Goal: Transaction & Acquisition: Purchase product/service

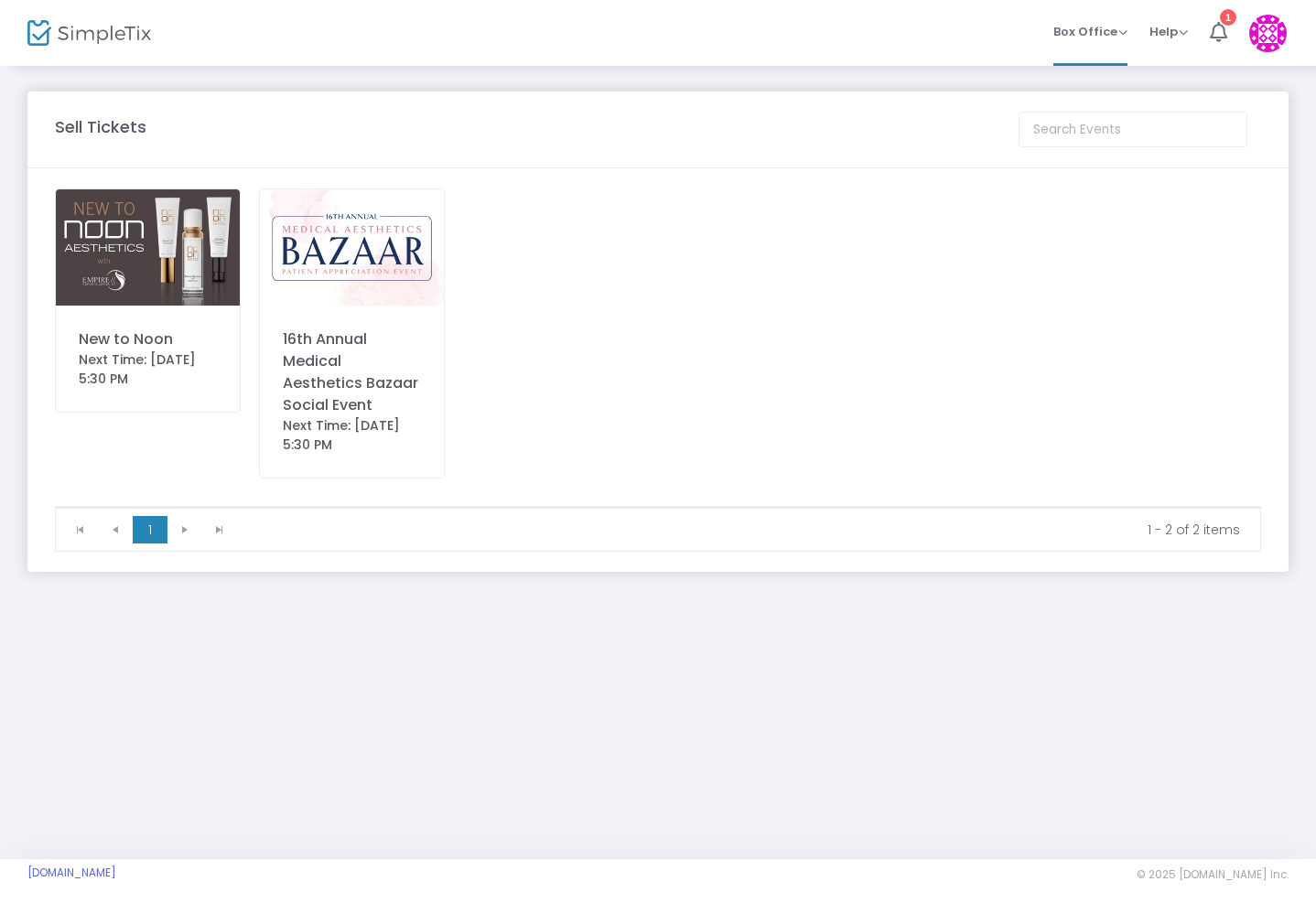
click at [142, 321] on div "New to Noon Next Time: [DATE] 5:30 PM" at bounding box center [148, 300] width 186 height 224
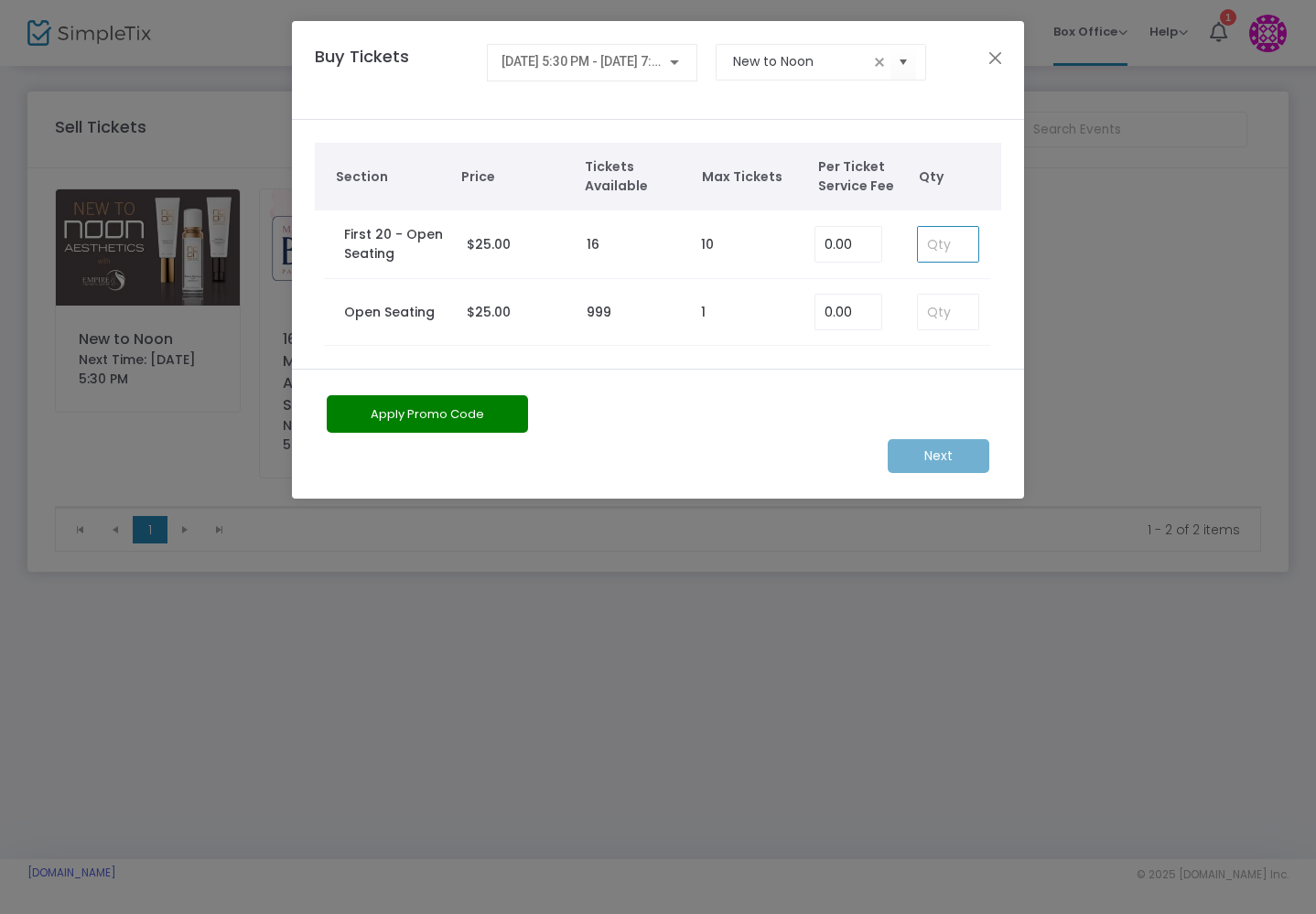
click at [949, 252] on input at bounding box center [949, 244] width 61 height 35
type input "1"
click at [817, 402] on div "Apply Promo Code" at bounding box center [601, 417] width 567 height 44
click at [931, 457] on m-button "Next" at bounding box center [938, 456] width 101 height 34
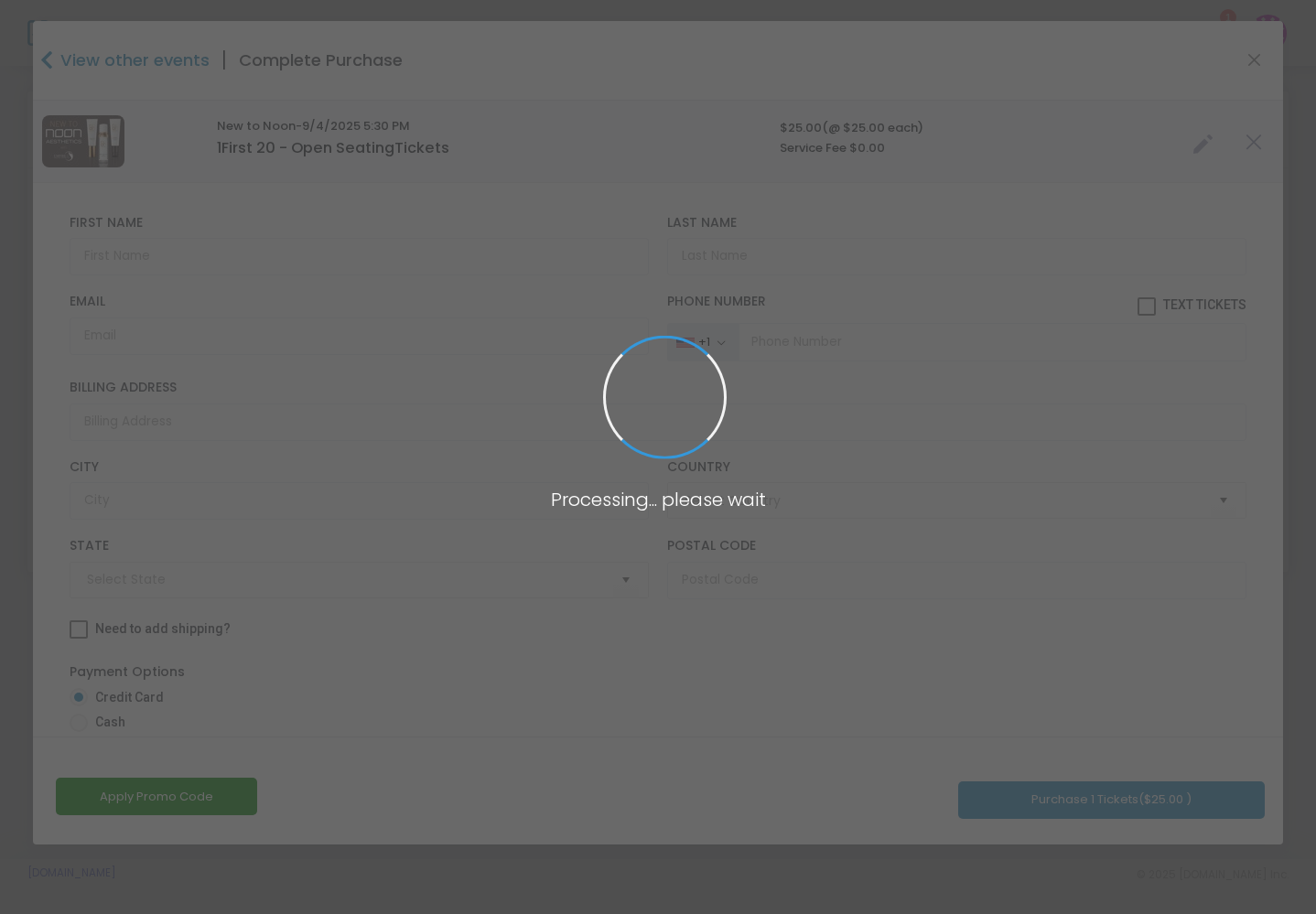
type input "[GEOGRAPHIC_DATA]"
type input "[US_STATE]"
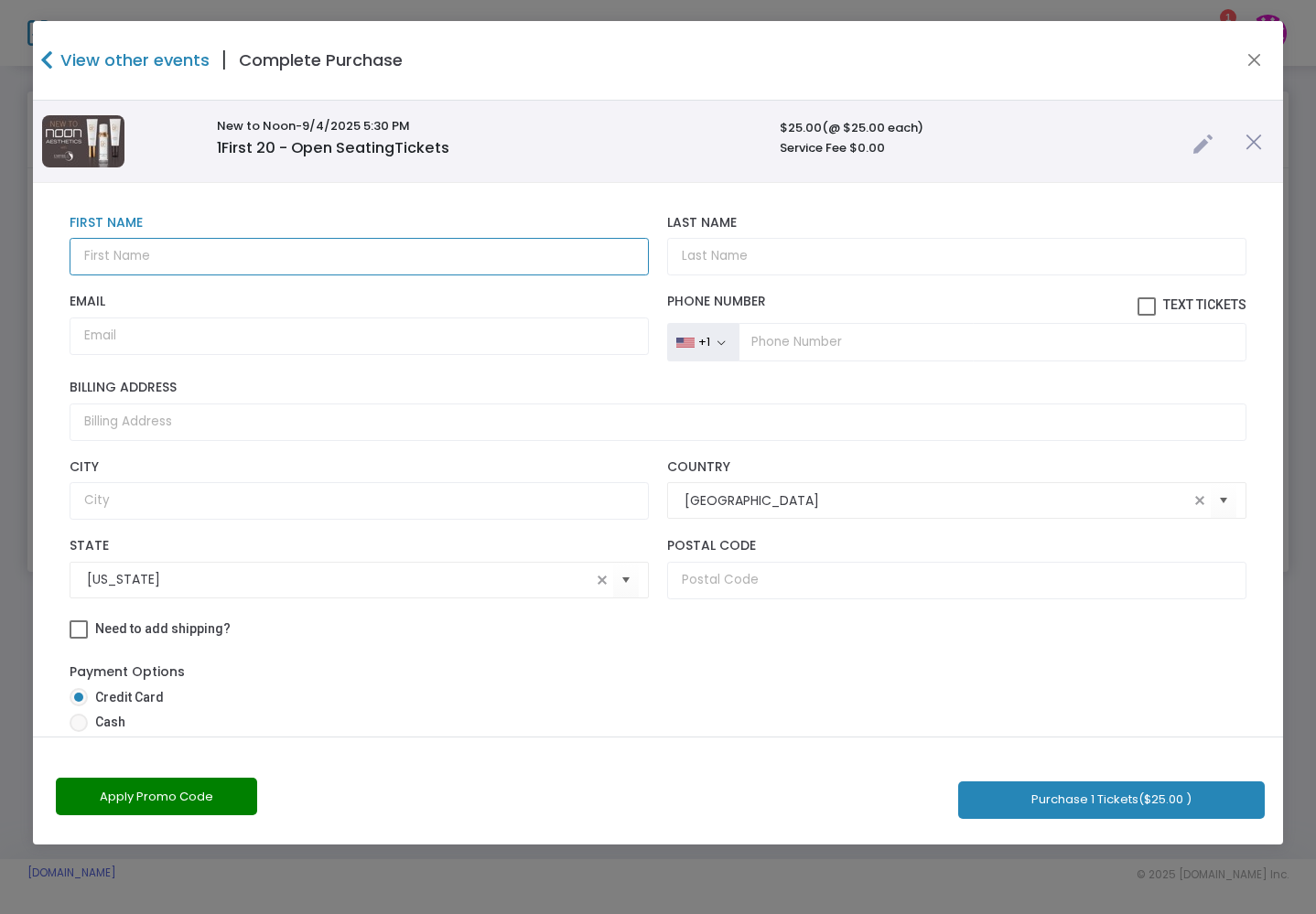
click at [316, 245] on input "text" at bounding box center [359, 256] width 579 height 38
type input "[PERSON_NAME]"
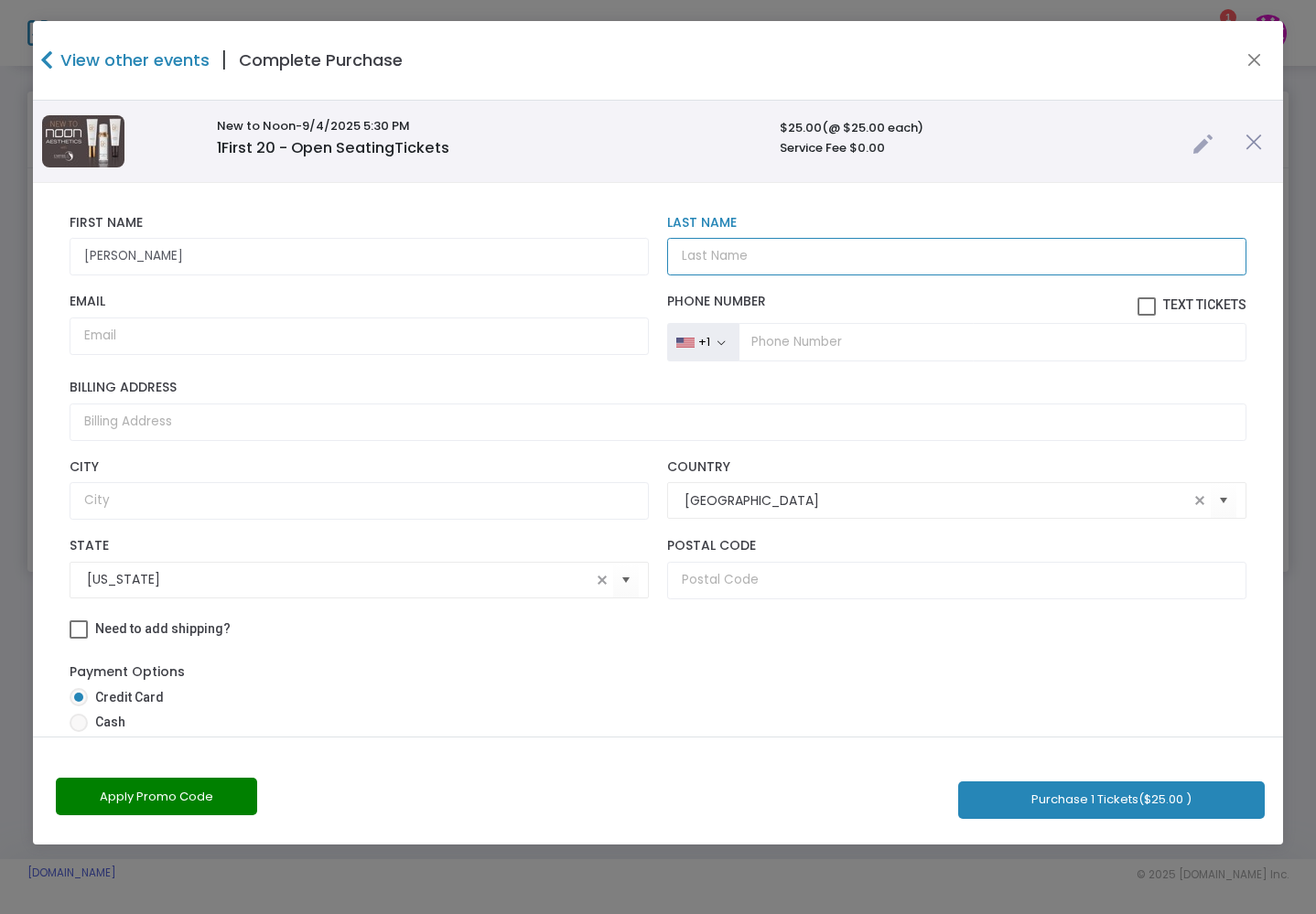
click at [716, 256] on input "Last Name" at bounding box center [957, 256] width 579 height 38
type input "[PERSON_NAME]"
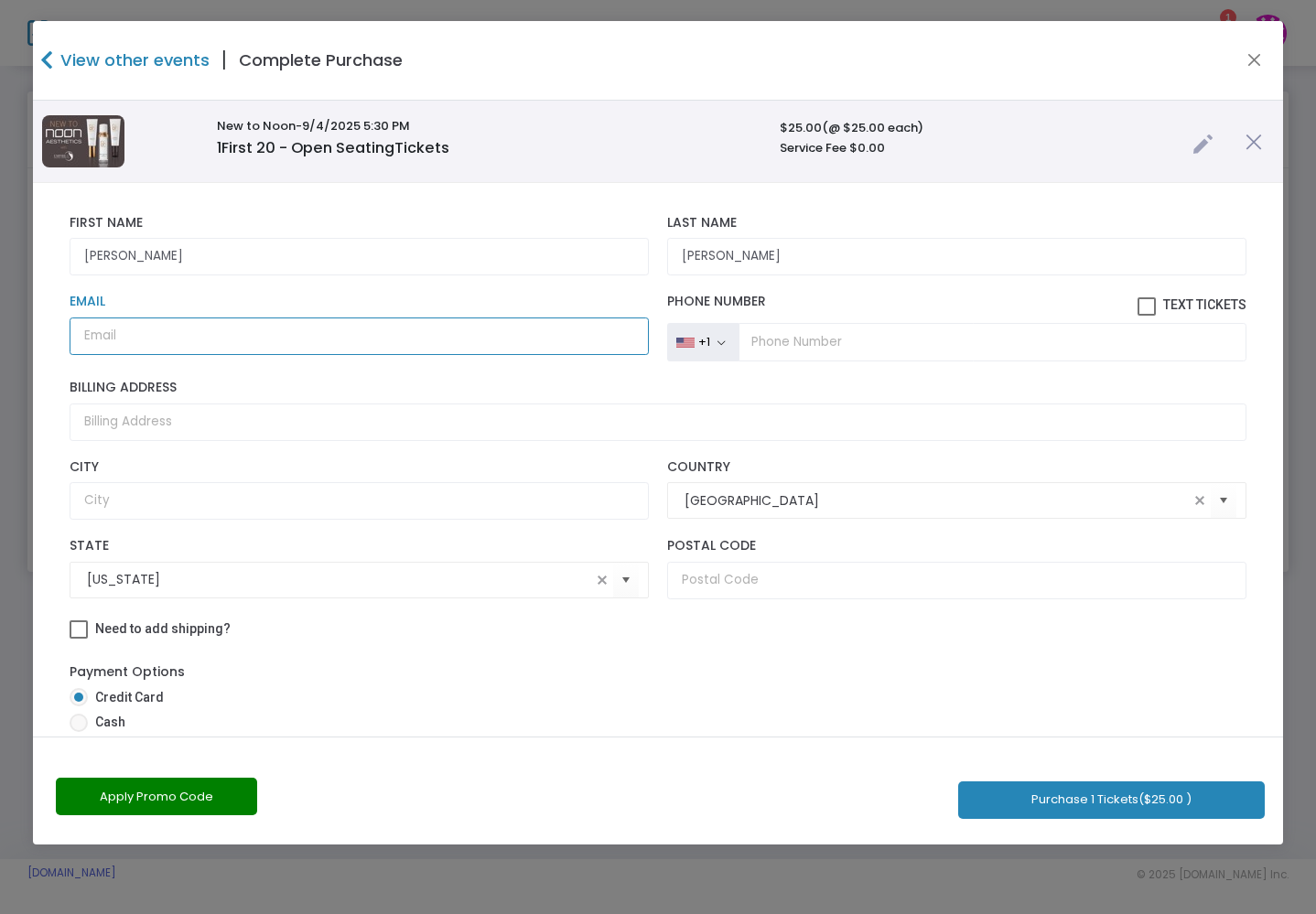
click at [279, 335] on input "Email" at bounding box center [359, 336] width 579 height 38
click at [172, 334] on input "Email" at bounding box center [359, 336] width 579 height 38
paste input "[EMAIL_ADDRESS][DOMAIN_NAME]"
type input "[EMAIL_ADDRESS][DOMAIN_NAME]"
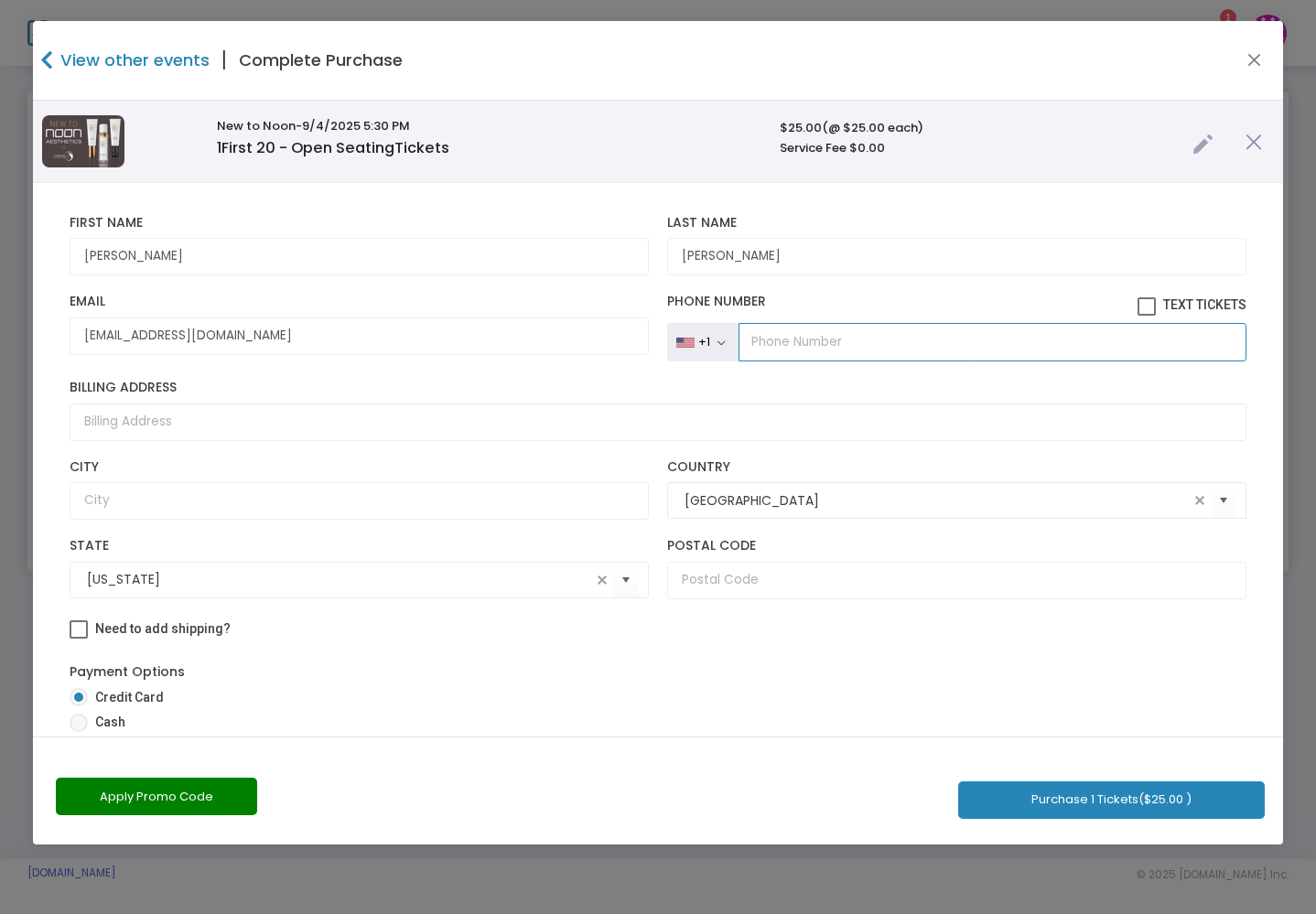
click at [801, 342] on input "tel" at bounding box center [993, 342] width 508 height 39
paste input "[PHONE_NUMBER]"
type input "[PHONE_NUMBER]"
click at [1138, 309] on span at bounding box center [1147, 307] width 18 height 18
click at [1146, 316] on input "Text Tickets" at bounding box center [1146, 316] width 1 height 1
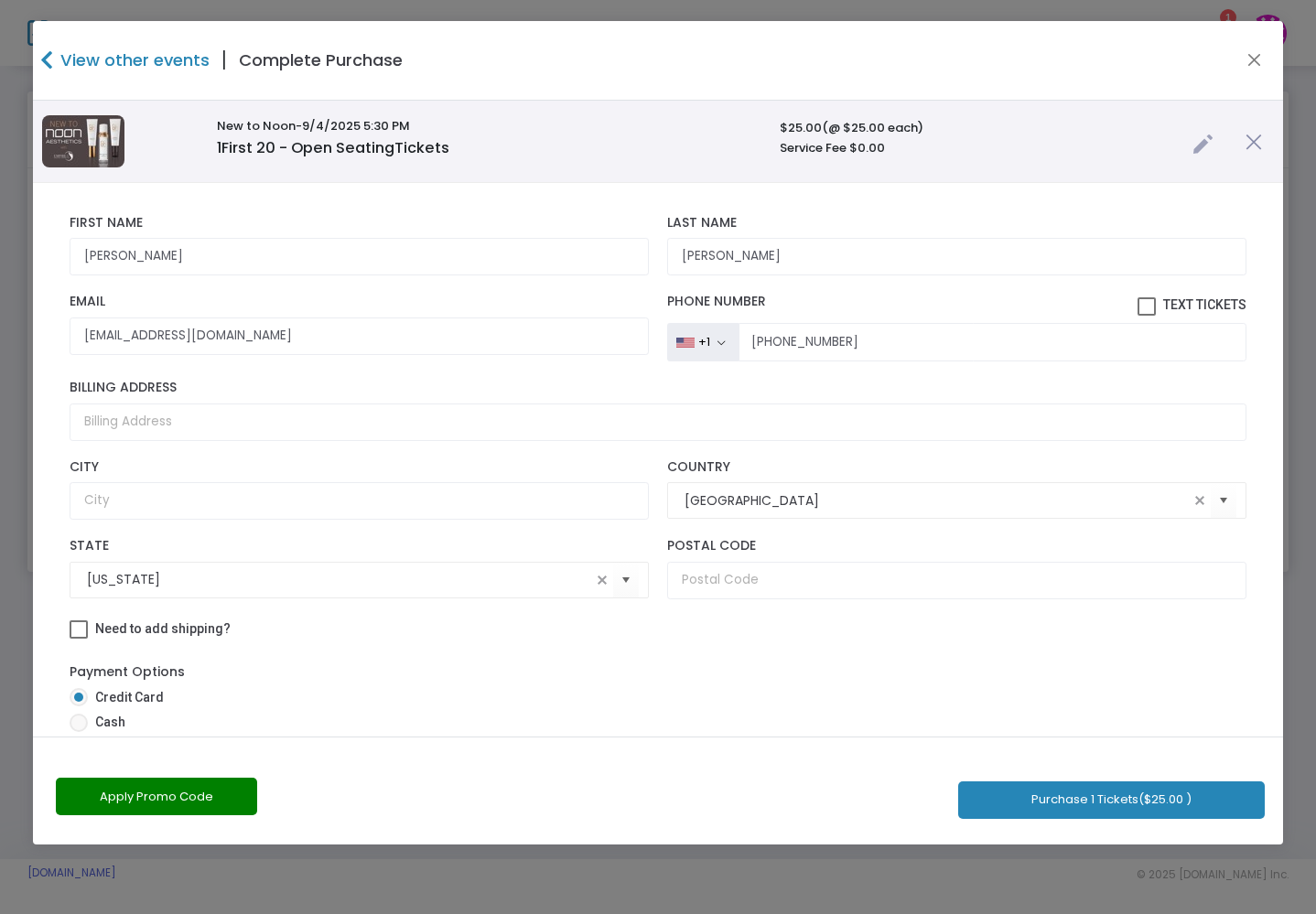
checkbox input "true"
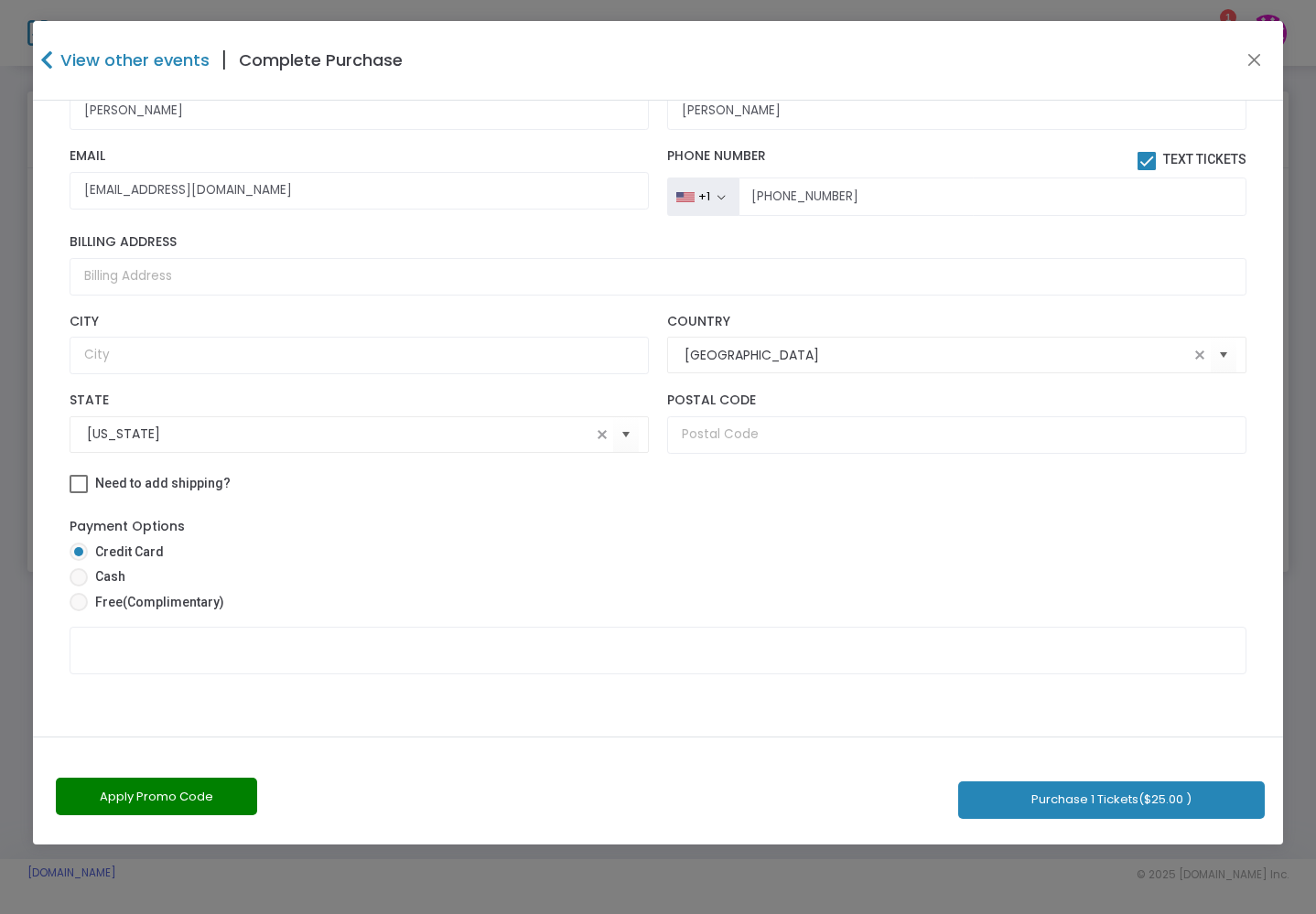
scroll to position [145, 0]
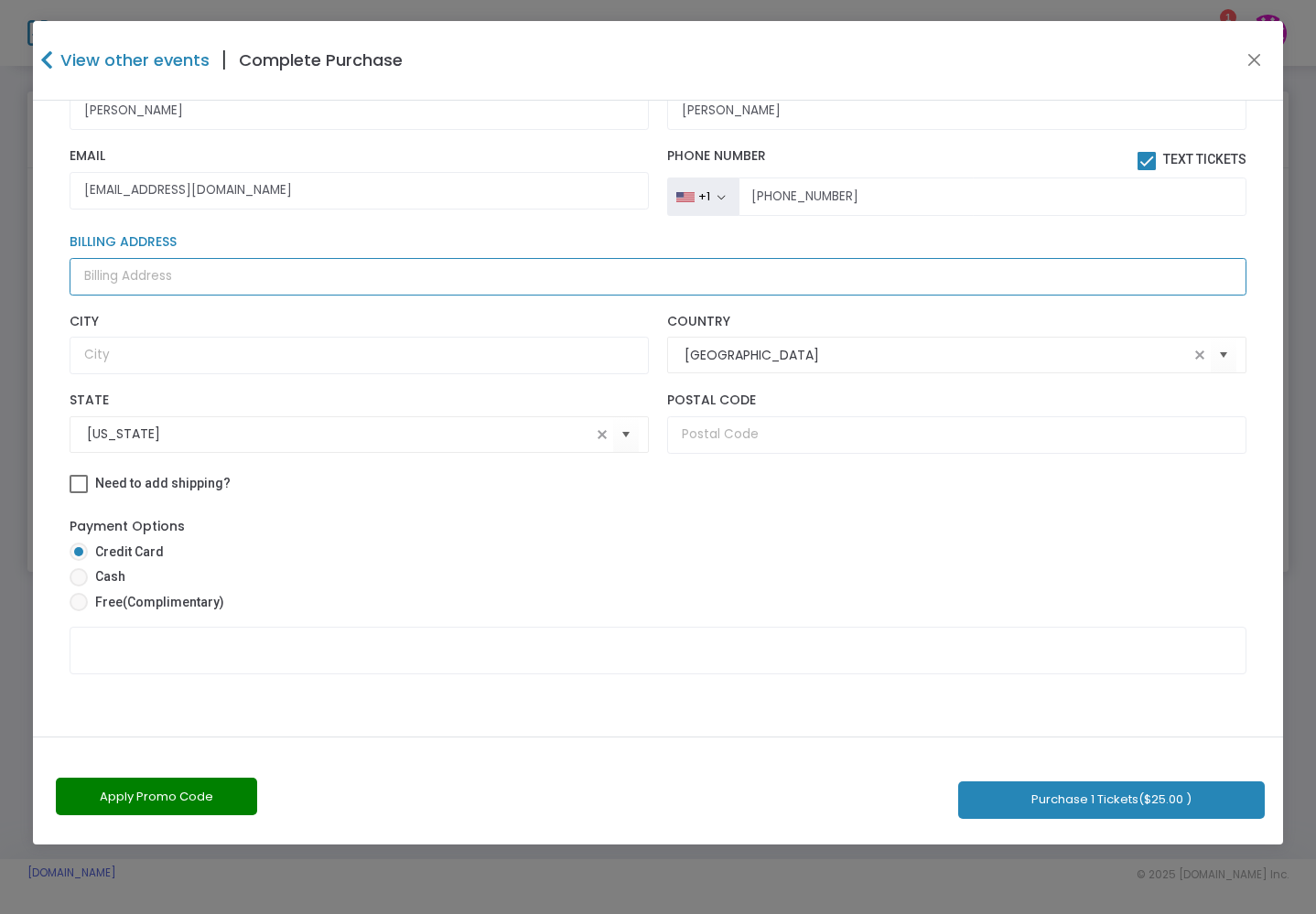
click at [124, 278] on input "Billing Address" at bounding box center [658, 276] width 1177 height 38
paste input "[STREET_ADDRESS]"
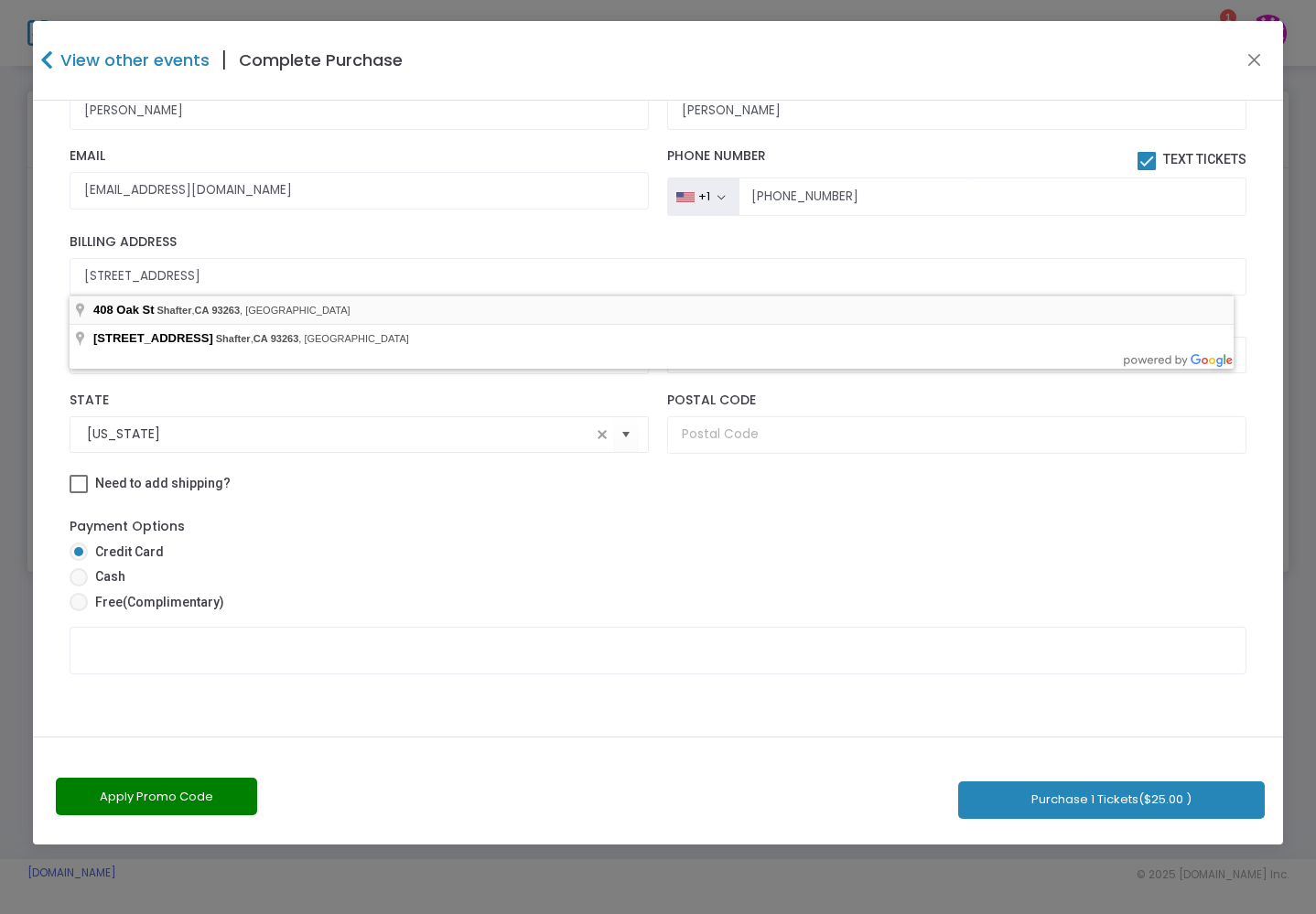
type input "[STREET_ADDRESS]"
type input "Shafter"
type input "93263"
